Goal: Use online tool/utility: Utilize a website feature to perform a specific function

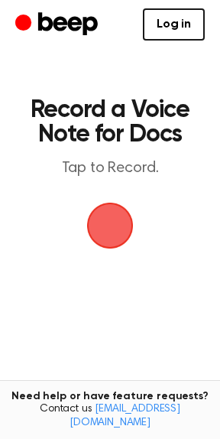
click at [114, 233] on span "button" at bounding box center [110, 225] width 69 height 69
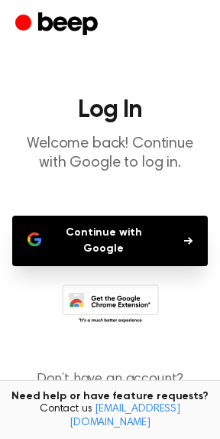
scroll to position [29, 0]
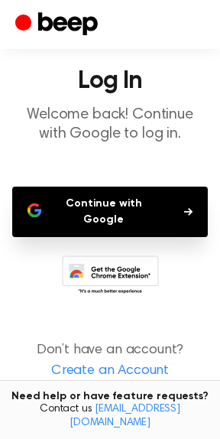
click at [129, 203] on button "Continue with Google" at bounding box center [110, 212] width 196 height 51
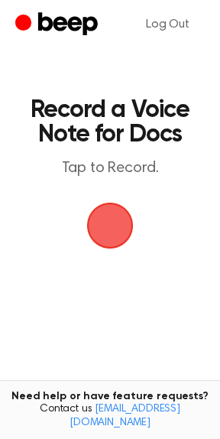
click at [116, 235] on span "button" at bounding box center [110, 226] width 84 height 84
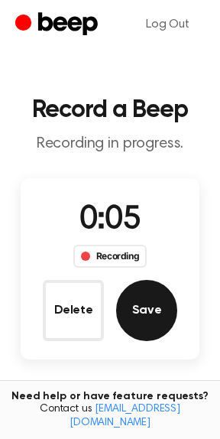
click at [156, 323] on button "Save" at bounding box center [146, 310] width 61 height 61
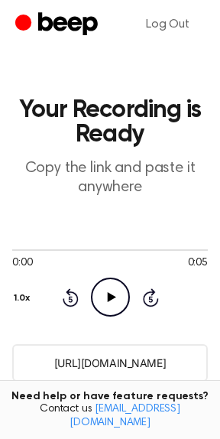
click at [108, 307] on icon "Play Audio" at bounding box center [110, 297] width 39 height 39
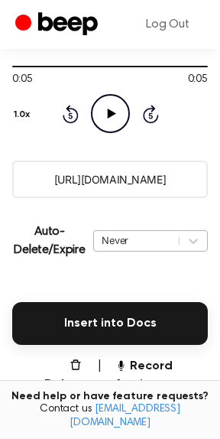
scroll to position [245, 0]
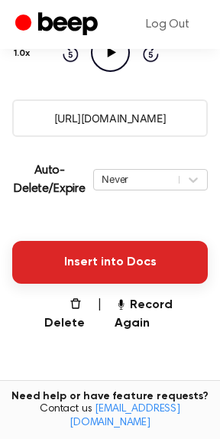
click at [132, 265] on button "Insert into Docs" at bounding box center [110, 262] width 196 height 43
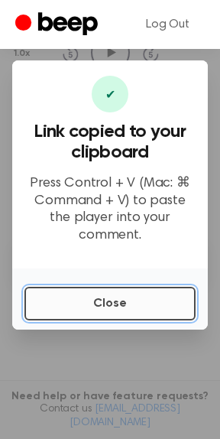
click at [126, 300] on button "Close" at bounding box center [109, 304] width 171 height 34
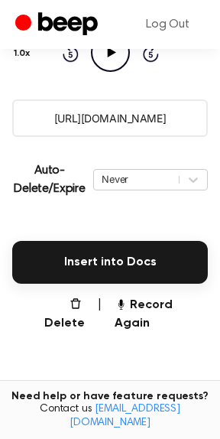
click at [126, 300] on icon "button" at bounding box center [121, 304] width 12 height 12
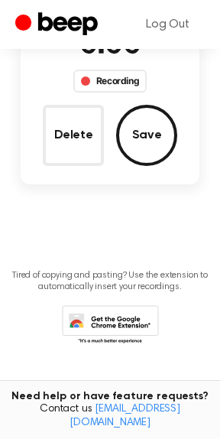
scroll to position [45, 0]
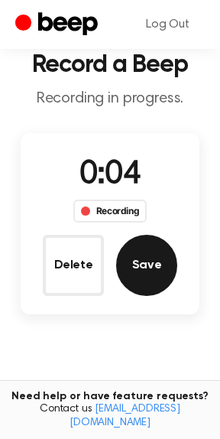
click at [149, 272] on button "Save" at bounding box center [146, 265] width 61 height 61
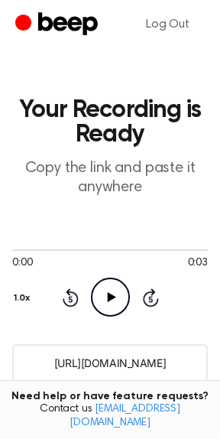
click at [112, 305] on icon "Play Audio" at bounding box center [110, 297] width 39 height 39
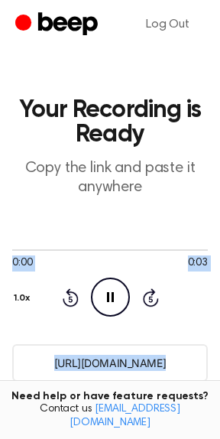
click at [112, 305] on icon "Pause Audio" at bounding box center [110, 297] width 39 height 39
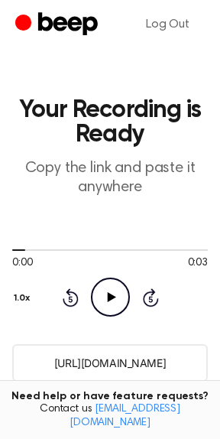
click at [112, 305] on icon "Play Audio" at bounding box center [110, 297] width 39 height 39
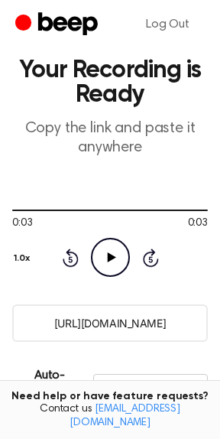
scroll to position [122, 0]
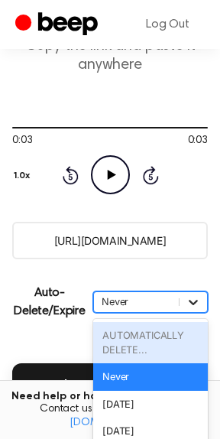
click at [190, 302] on div "option AUTOMATICALLY DELETE... focused disabled, 1 of 6. 6 results available. U…" at bounding box center [150, 302] width 115 height 21
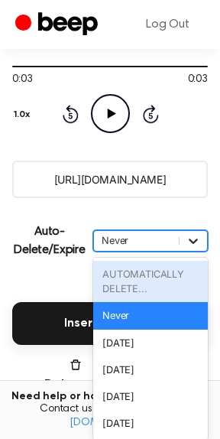
scroll to position [190, 0]
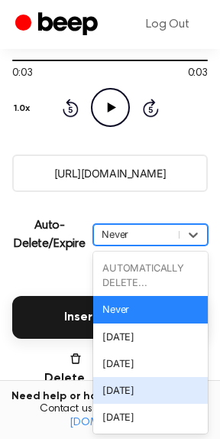
click at [130, 388] on div "[DATE]" at bounding box center [150, 390] width 115 height 27
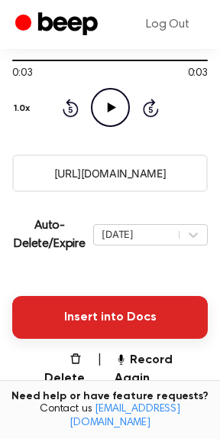
click at [122, 319] on button "Insert into Docs" at bounding box center [110, 317] width 196 height 43
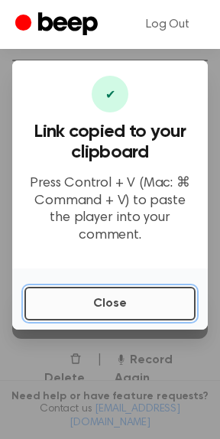
click at [95, 293] on button "Close" at bounding box center [109, 304] width 171 height 34
